Goal: Navigation & Orientation: Understand site structure

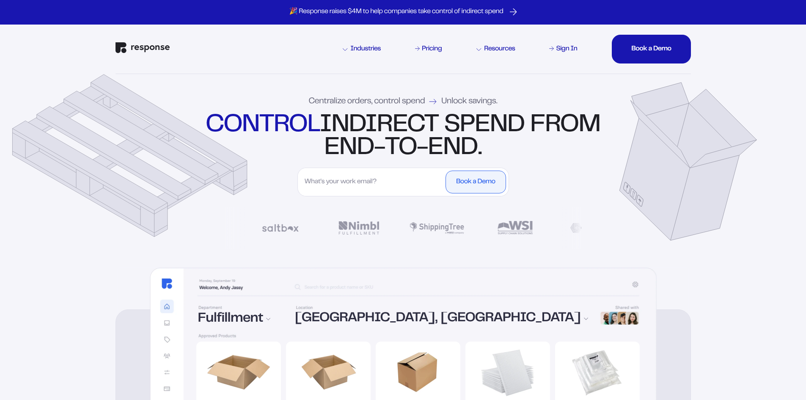
click at [115, 154] on div "Centralize orders, control spend Unlock savings. control indirect spend from en…" at bounding box center [403, 170] width 609 height 192
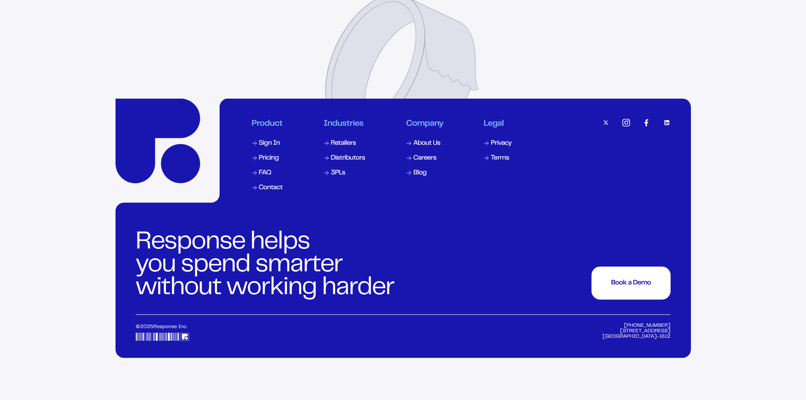
scroll to position [3883, 0]
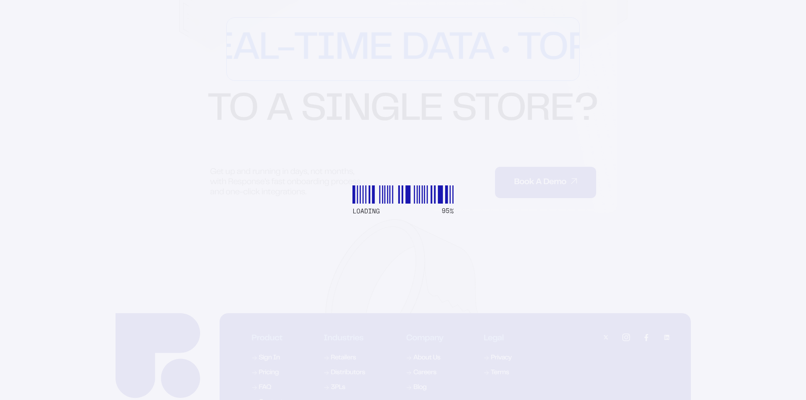
scroll to position [3852, 0]
